Goal: Information Seeking & Learning: Check status

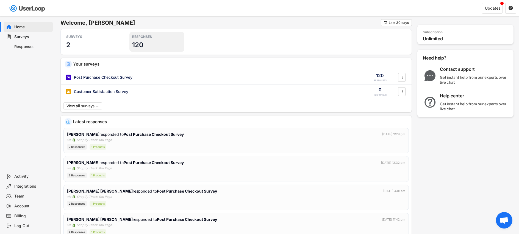
click at [139, 45] on h3 "120" at bounding box center [137, 45] width 11 height 9
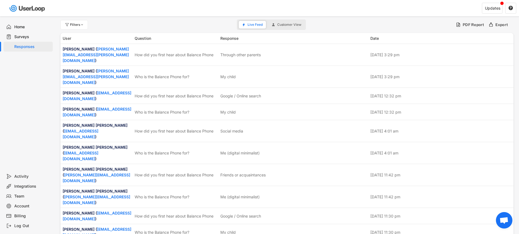
click at [30, 30] on div "Home" at bounding box center [28, 27] width 49 height 10
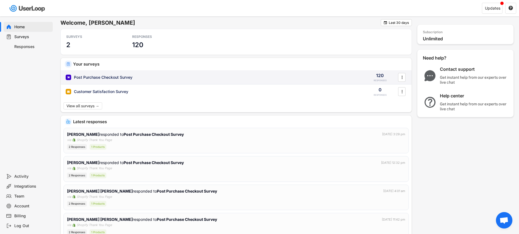
scroll to position [4, 0]
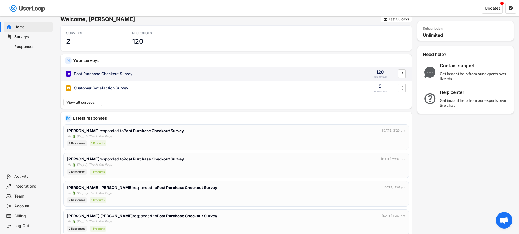
click at [107, 76] on div "Post Purchase Checkout Survey" at bounding box center [103, 73] width 58 height 5
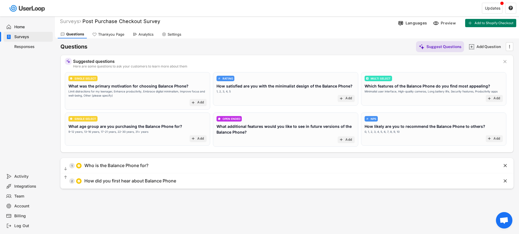
click at [143, 33] on div "Analytics" at bounding box center [145, 34] width 15 height 5
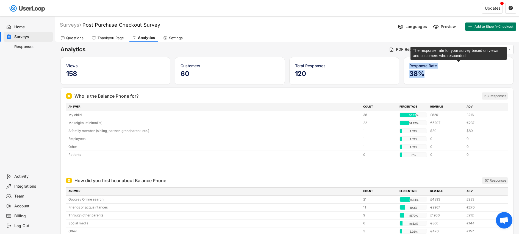
drag, startPoint x: 424, startPoint y: 74, endPoint x: 409, endPoint y: 67, distance: 15.7
click at [409, 67] on div "Response Rate 38%" at bounding box center [458, 71] width 98 height 16
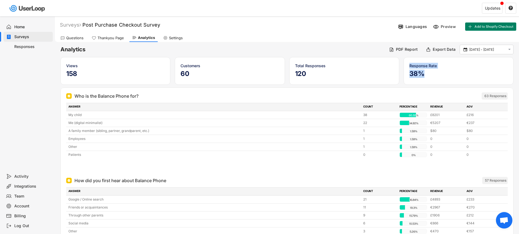
click at [409, 76] on div "Response Rate 38%" at bounding box center [458, 71] width 110 height 28
drag, startPoint x: 409, startPoint y: 74, endPoint x: 425, endPoint y: 73, distance: 16.0
click at [425, 73] on h5 "38%" at bounding box center [458, 74] width 98 height 8
click at [425, 74] on h5 "38%" at bounding box center [458, 74] width 98 height 8
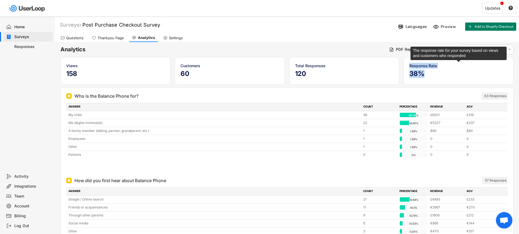
drag, startPoint x: 425, startPoint y: 74, endPoint x: 409, endPoint y: 66, distance: 17.7
click at [409, 66] on div "Response Rate 38%" at bounding box center [458, 71] width 98 height 16
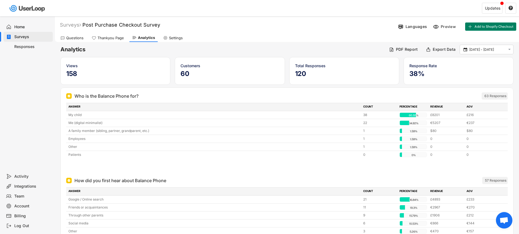
click at [400, 69] on div "Views 158 Customers 60 Total Responses 120 Response Rate 38%" at bounding box center [286, 71] width 453 height 28
